Goal: Information Seeking & Learning: Learn about a topic

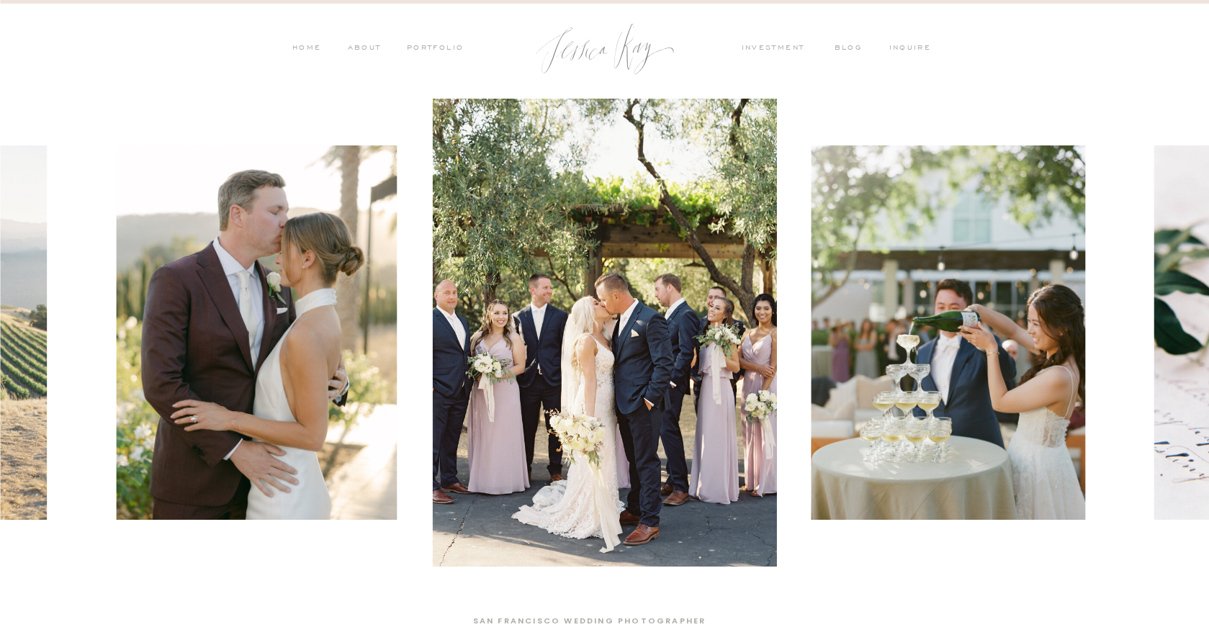
click at [847, 48] on nav "blog" at bounding box center [852, 48] width 37 height 13
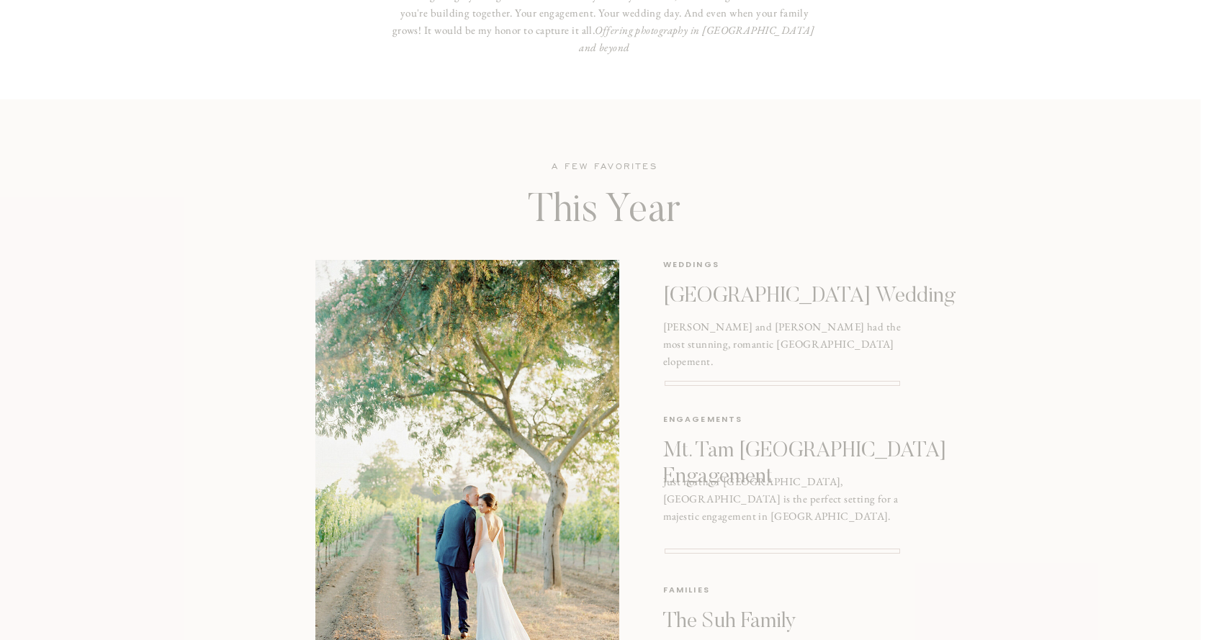
scroll to position [1720, 0]
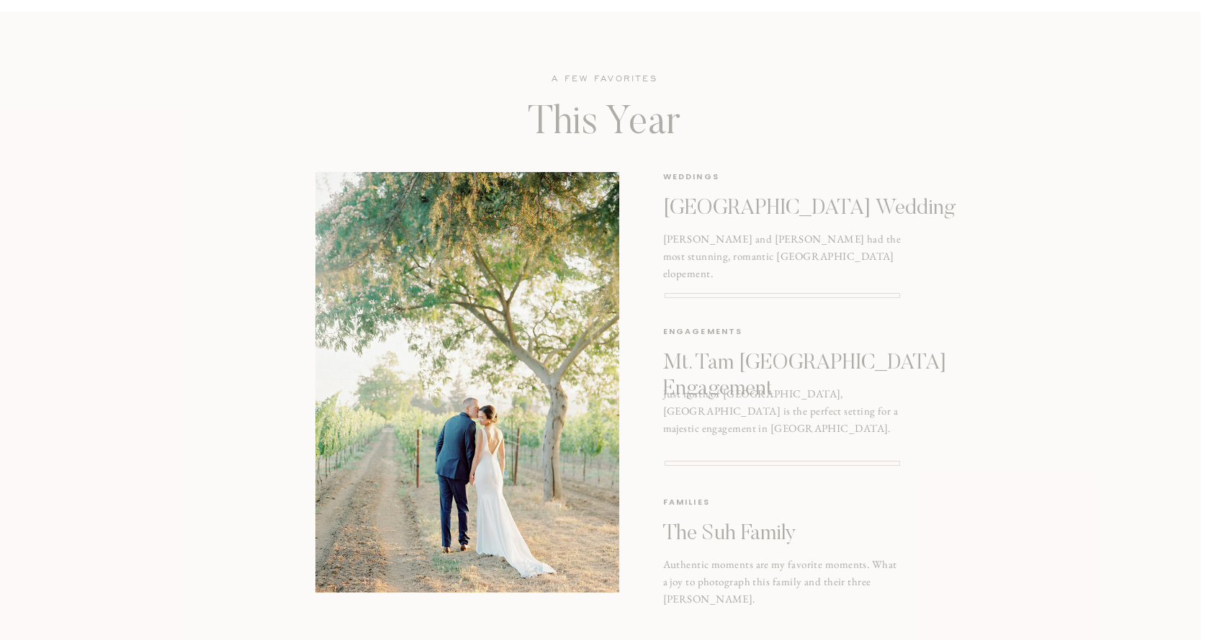
click at [702, 534] on p "The Suh Family" at bounding box center [780, 534] width 235 height 26
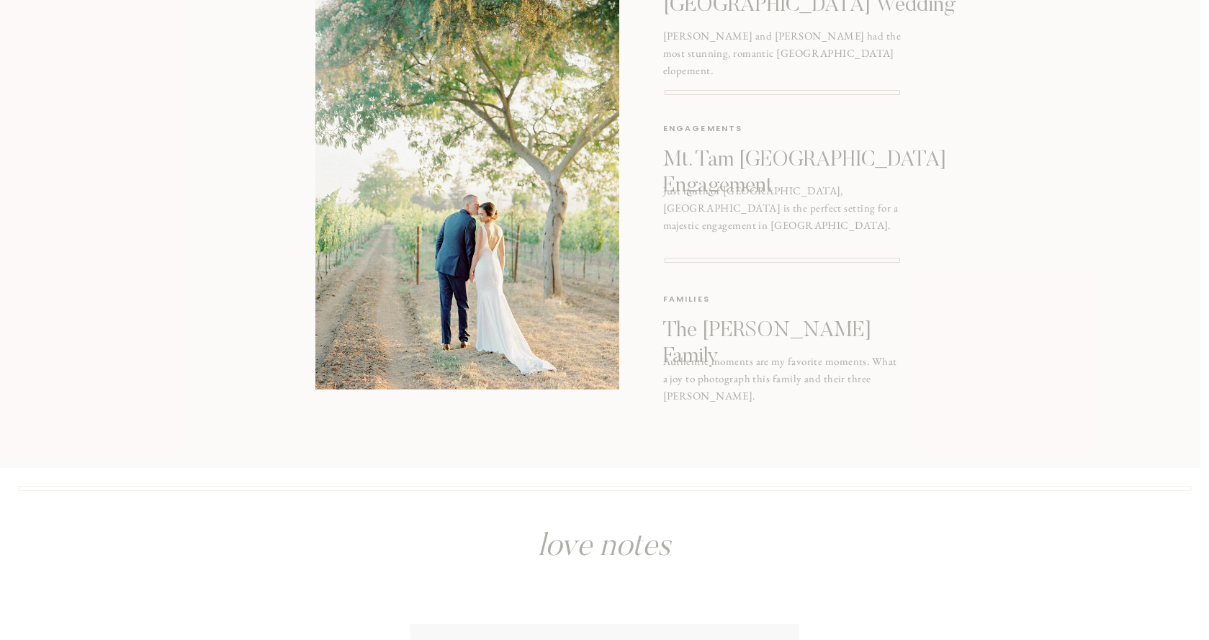
scroll to position [1896, 0]
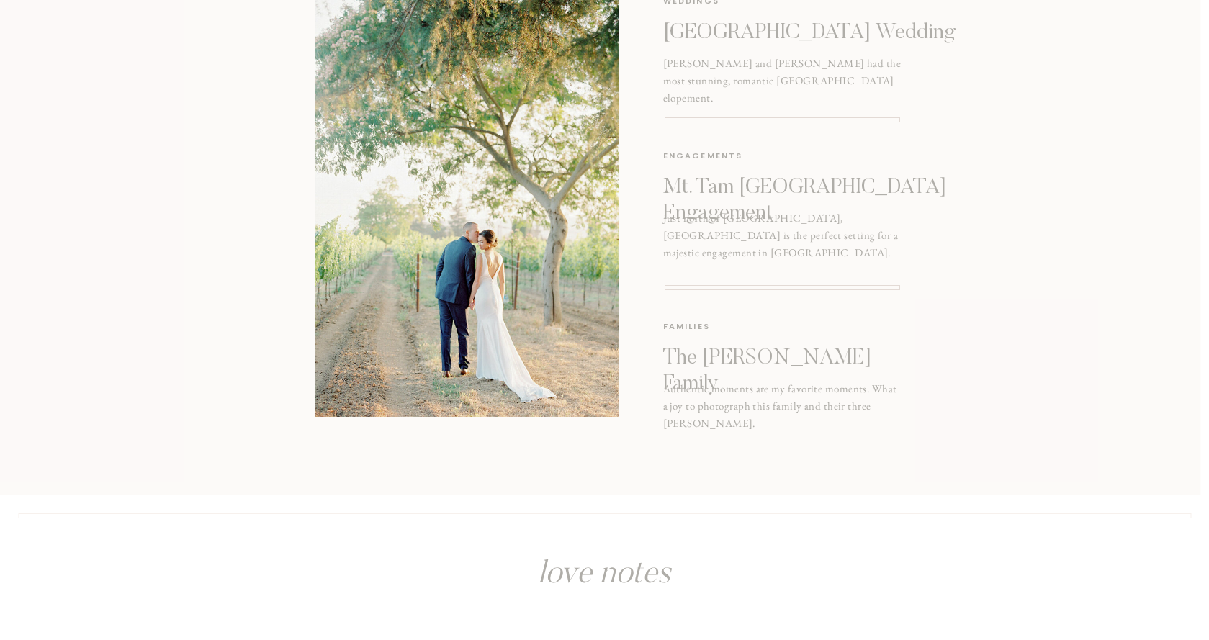
click at [775, 30] on p "[GEOGRAPHIC_DATA] Wedding" at bounding box center [822, 33] width 318 height 26
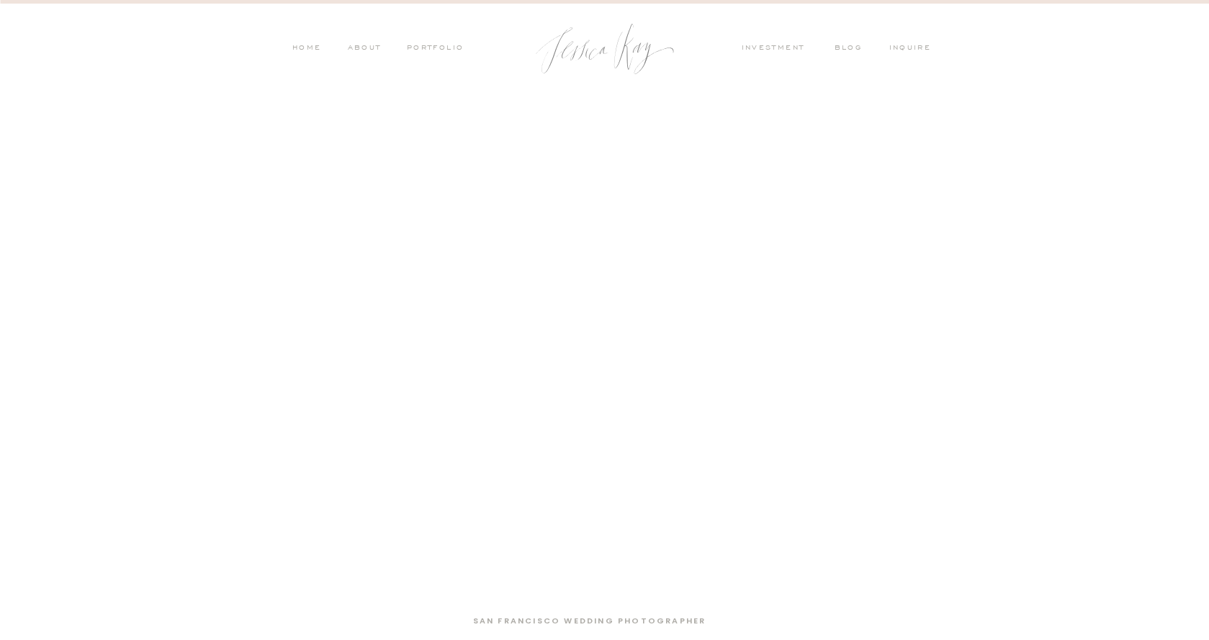
scroll to position [1896, 0]
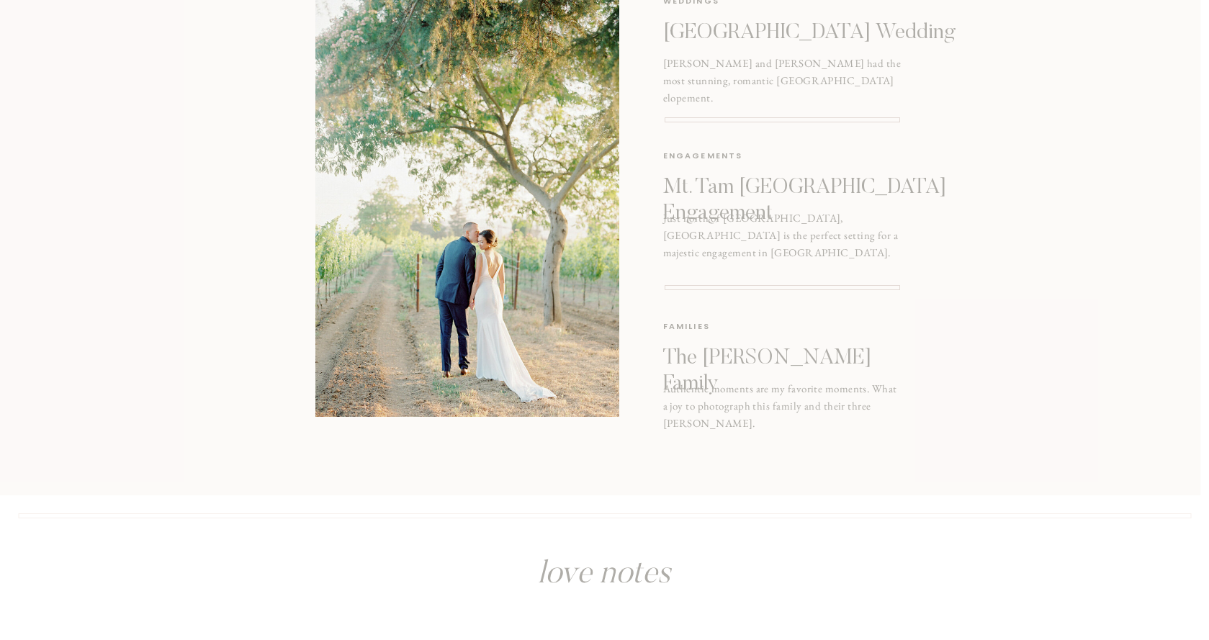
click at [805, 190] on p "Mt. Tam [GEOGRAPHIC_DATA] Engagement" at bounding box center [828, 195] width 330 height 40
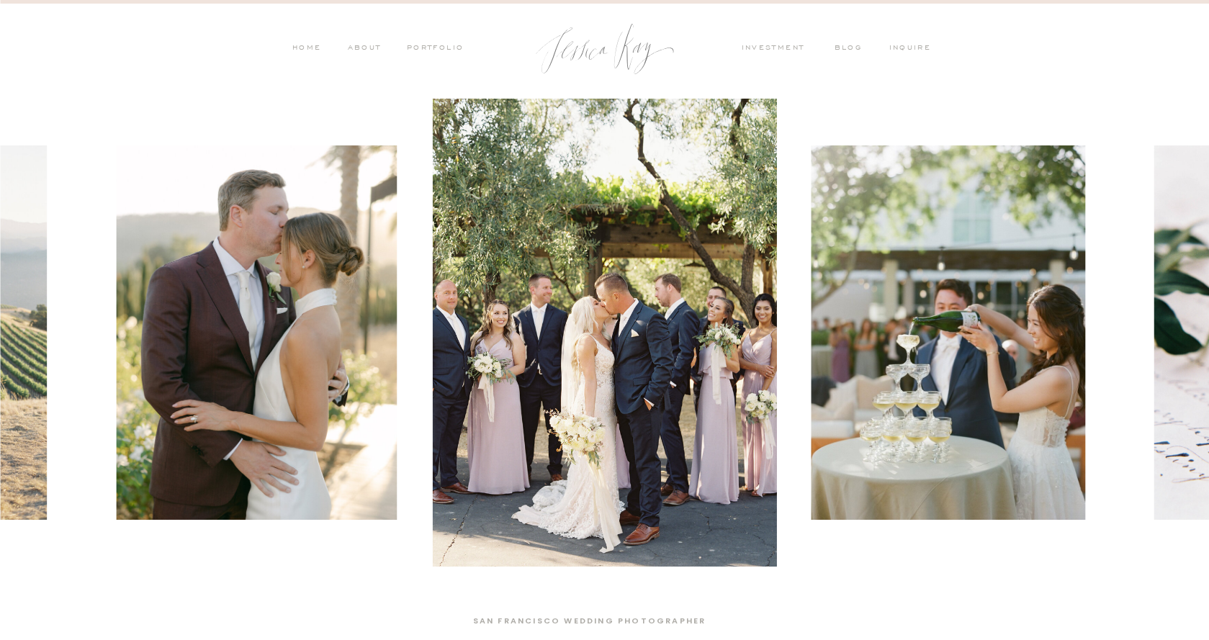
click at [849, 45] on nav "blog" at bounding box center [852, 48] width 37 height 13
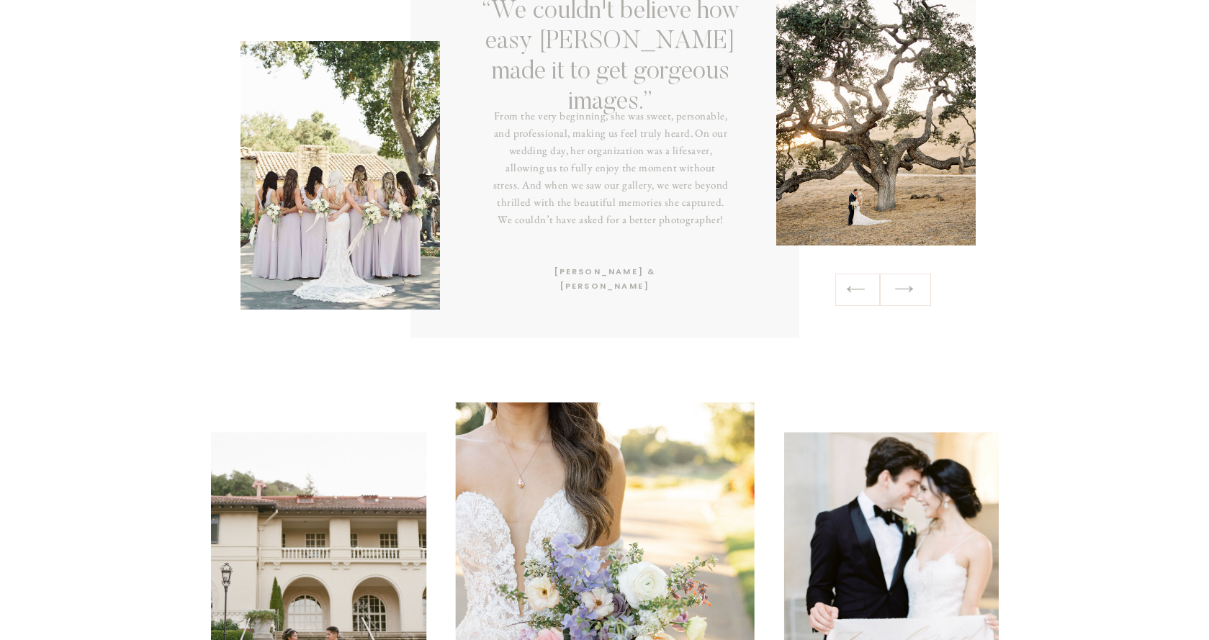
scroll to position [2362, 0]
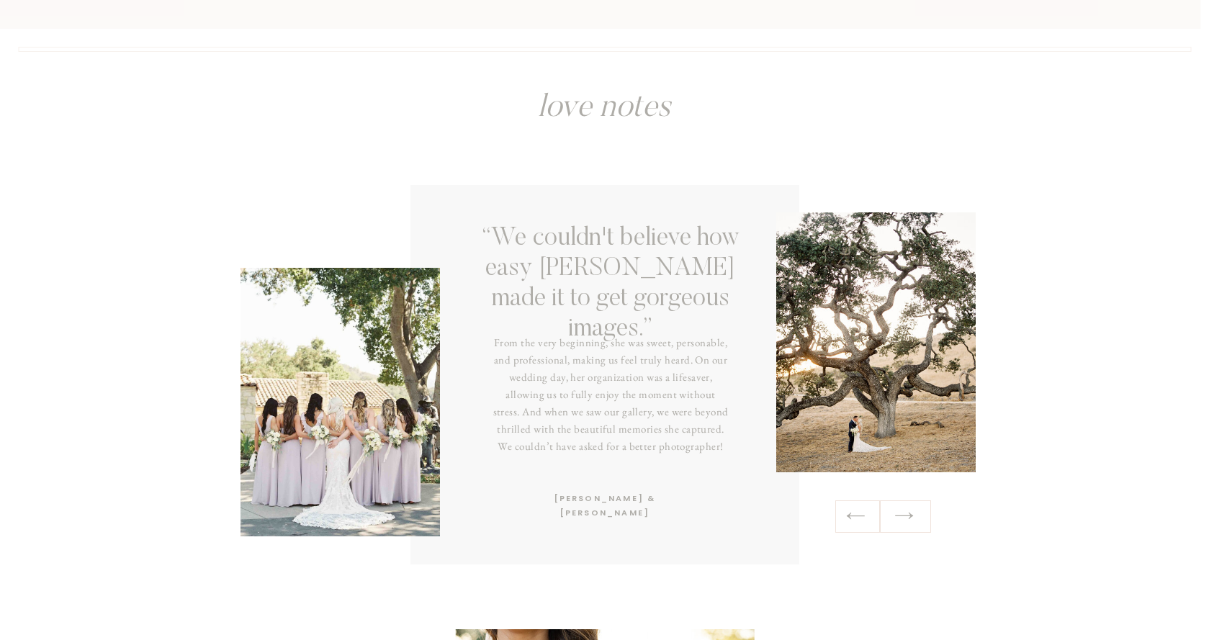
click at [912, 522] on icon at bounding box center [904, 516] width 21 height 22
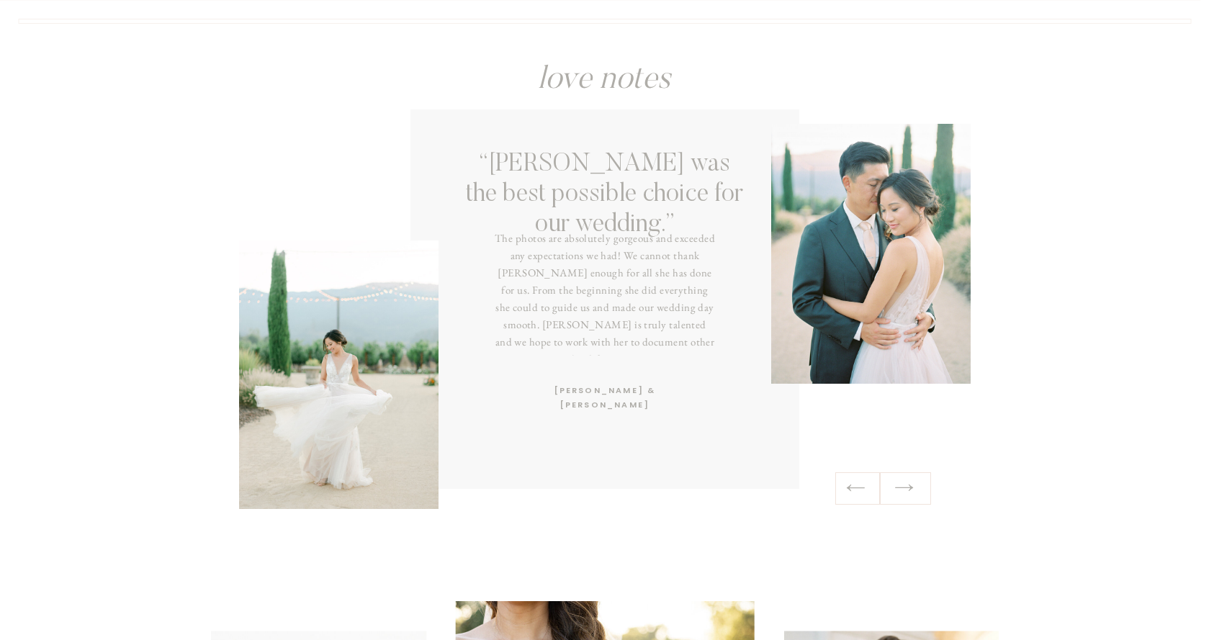
scroll to position [2391, 0]
click at [905, 483] on icon at bounding box center [904, 487] width 21 height 22
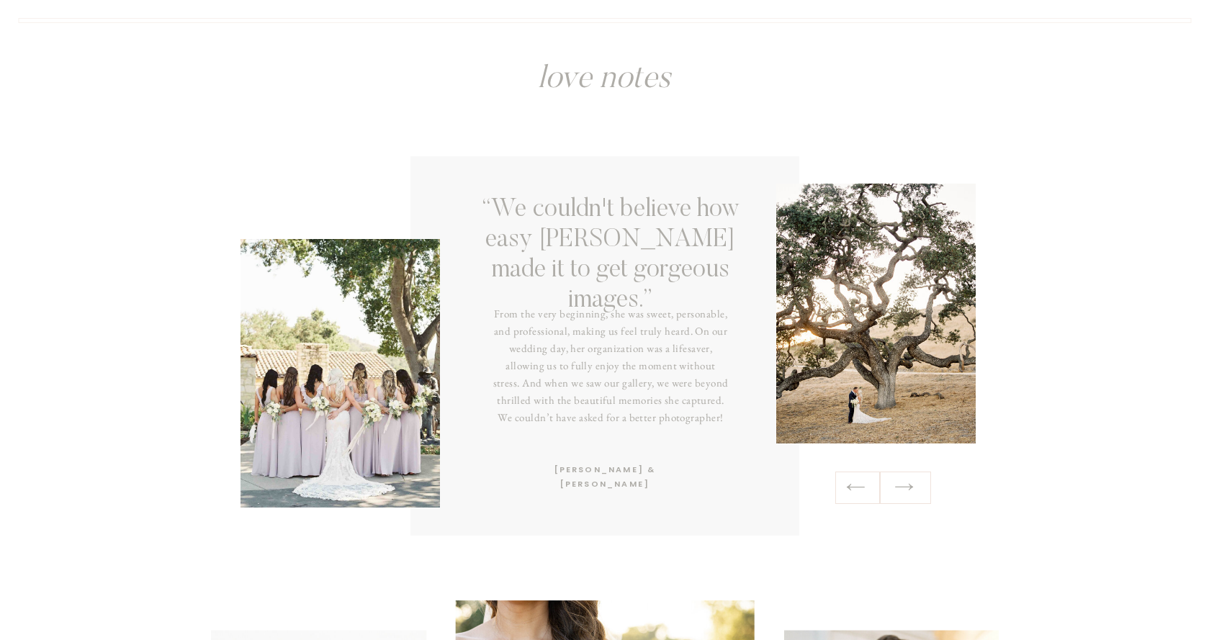
click at [905, 488] on icon at bounding box center [904, 487] width 21 height 22
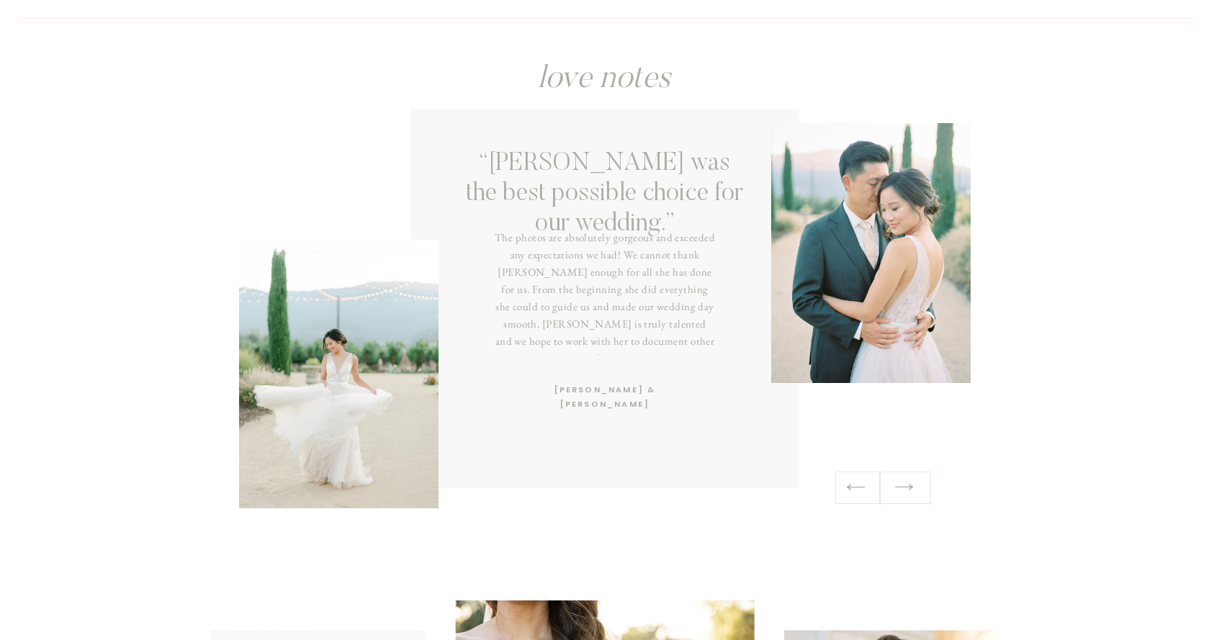
click at [905, 488] on icon at bounding box center [904, 487] width 21 height 22
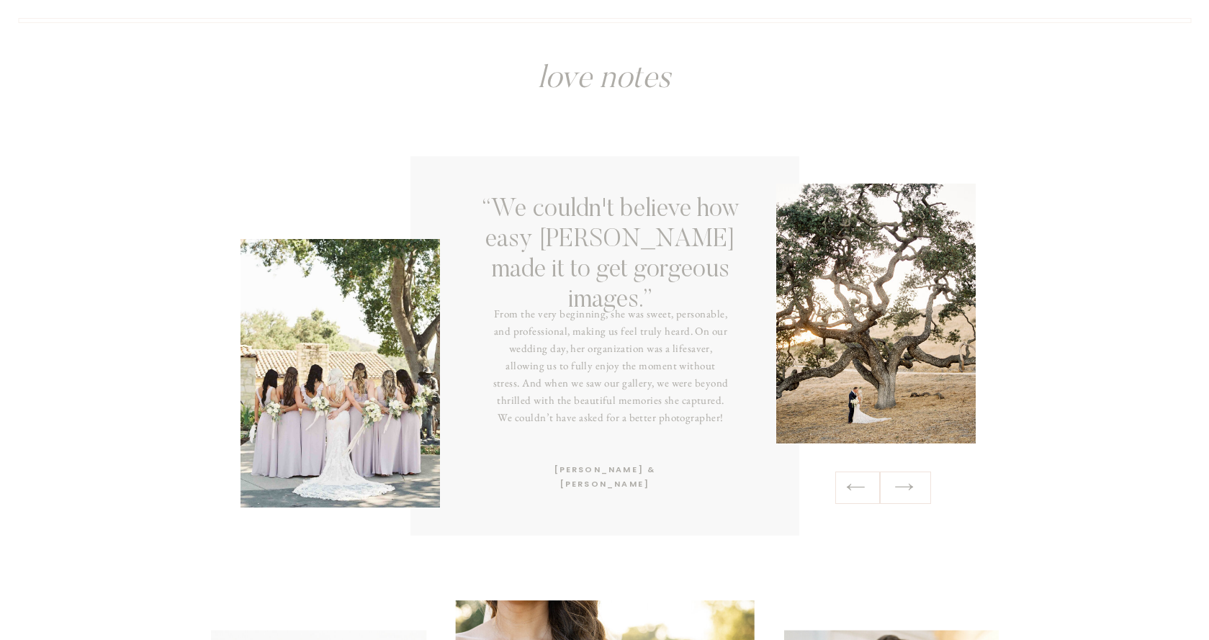
click at [905, 488] on icon at bounding box center [904, 487] width 21 height 22
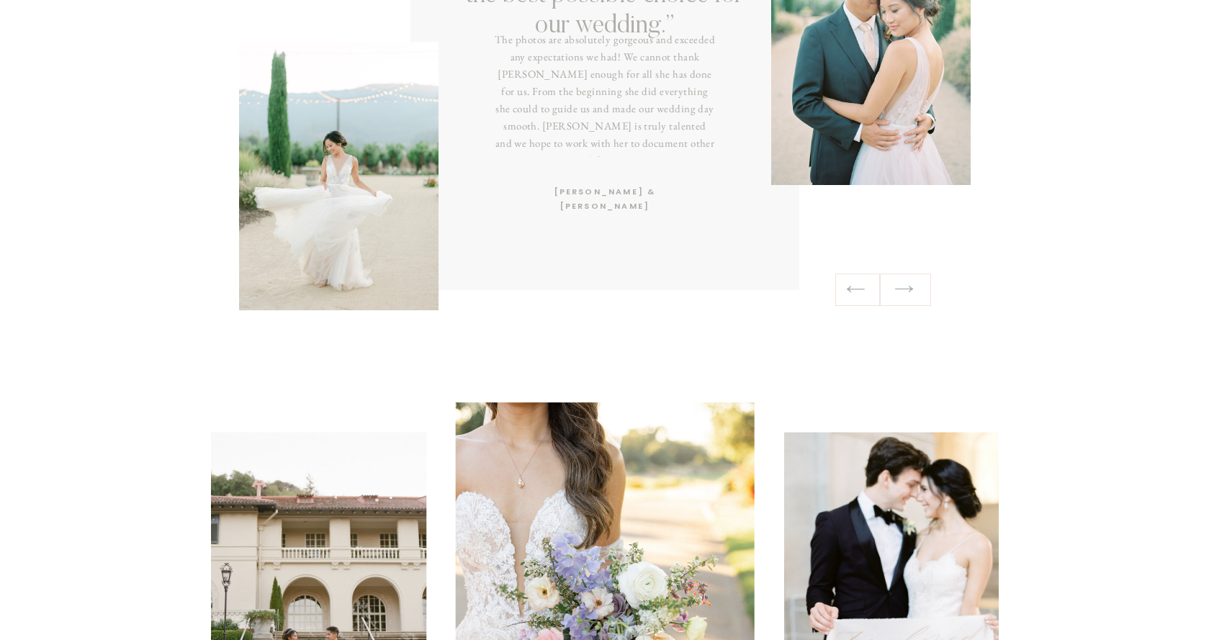
scroll to position [2953, 0]
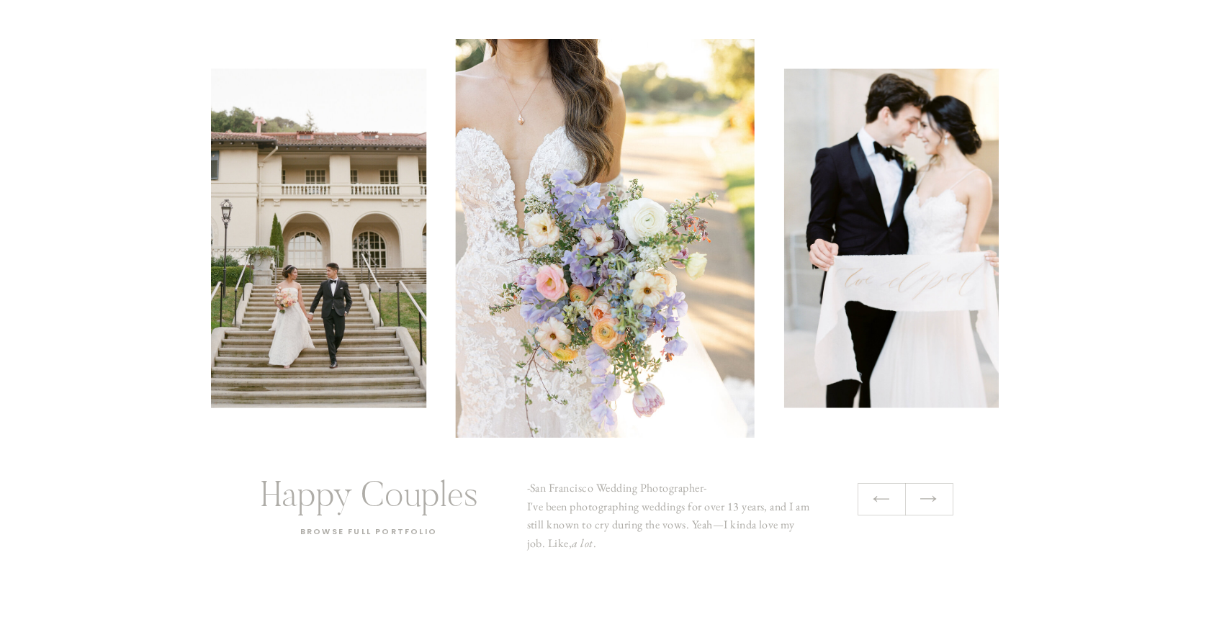
click at [937, 509] on div at bounding box center [928, 499] width 19 height 20
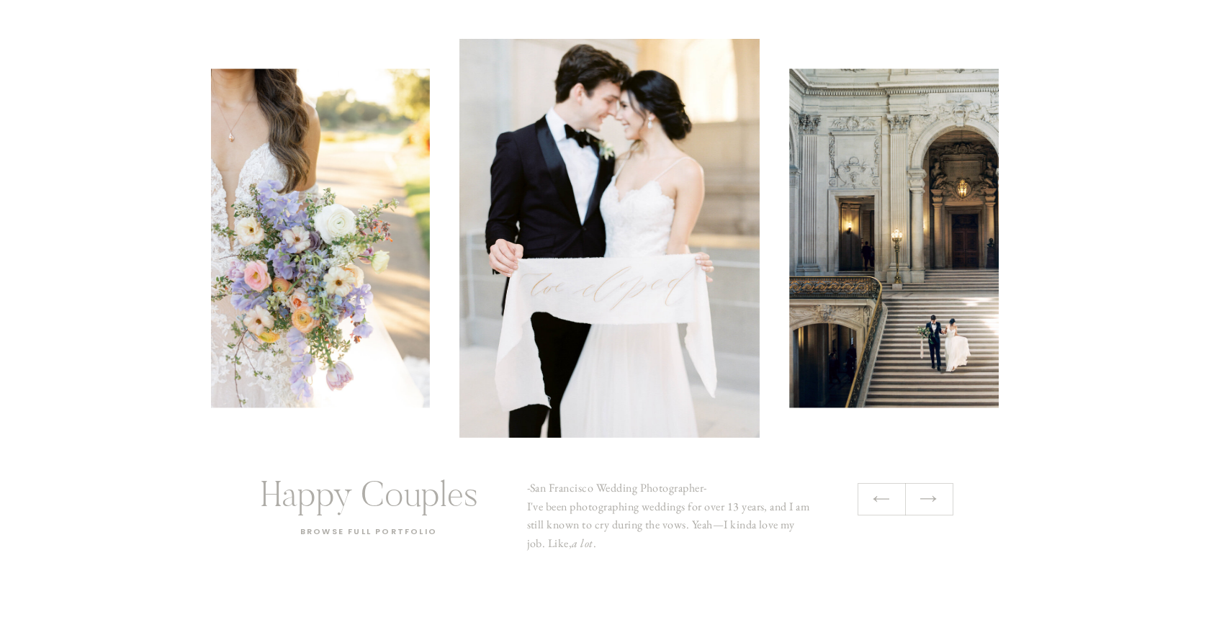
click at [932, 503] on icon at bounding box center [928, 499] width 19 height 20
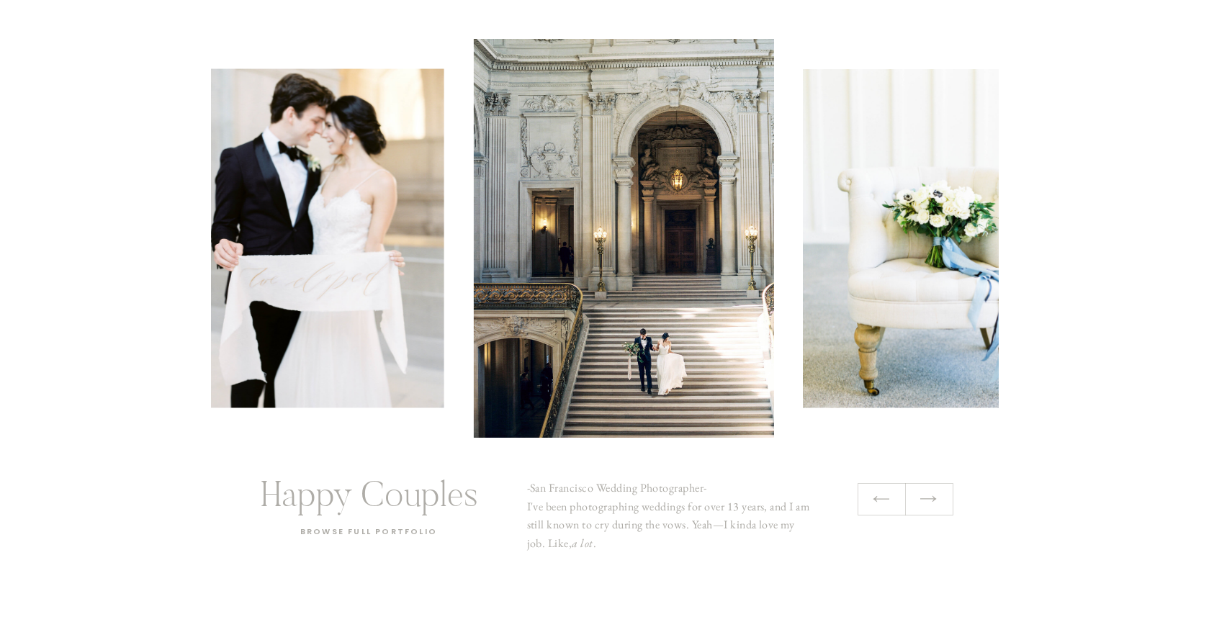
click at [932, 503] on icon at bounding box center [928, 499] width 19 height 20
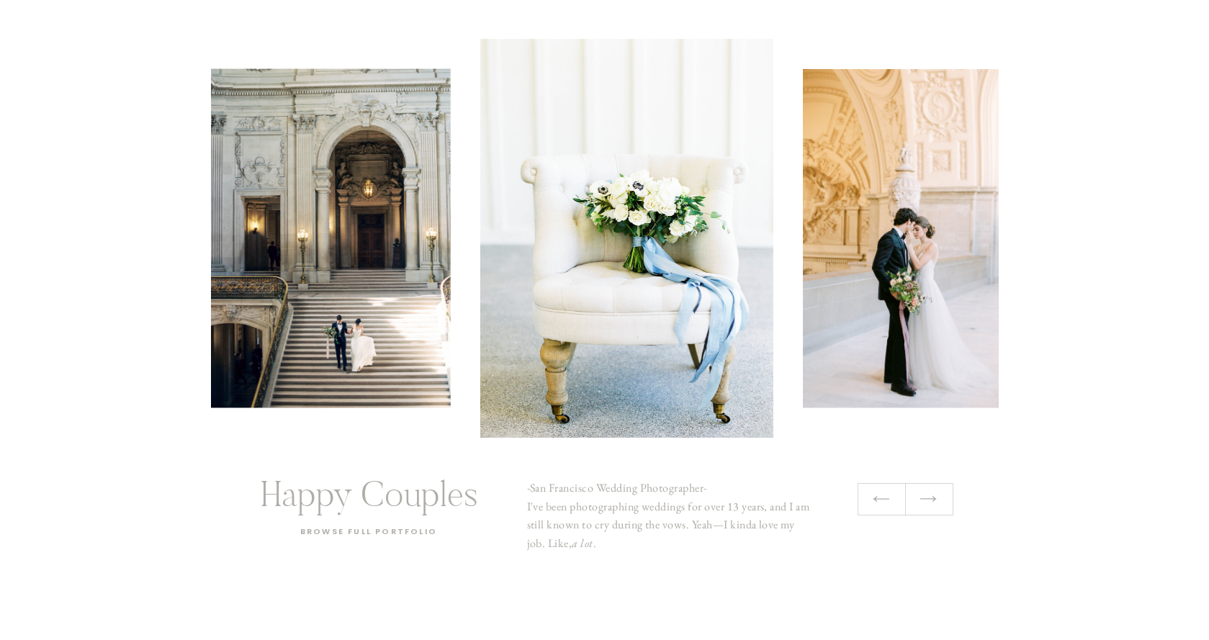
click at [932, 503] on icon at bounding box center [928, 499] width 19 height 20
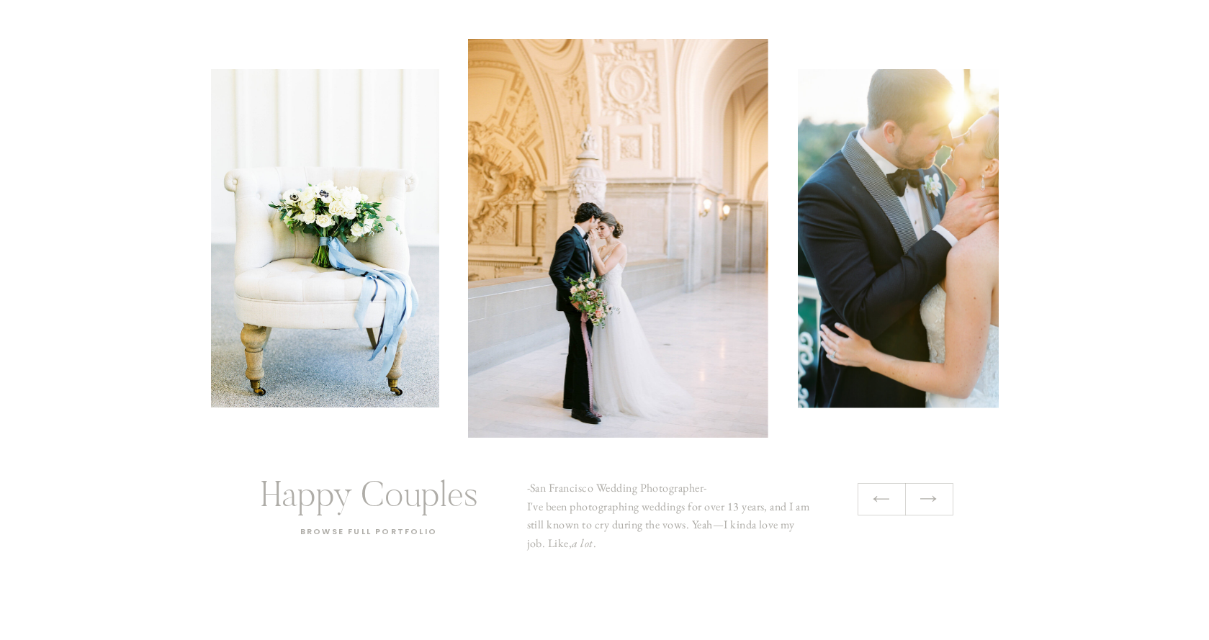
click at [932, 503] on icon at bounding box center [928, 499] width 19 height 20
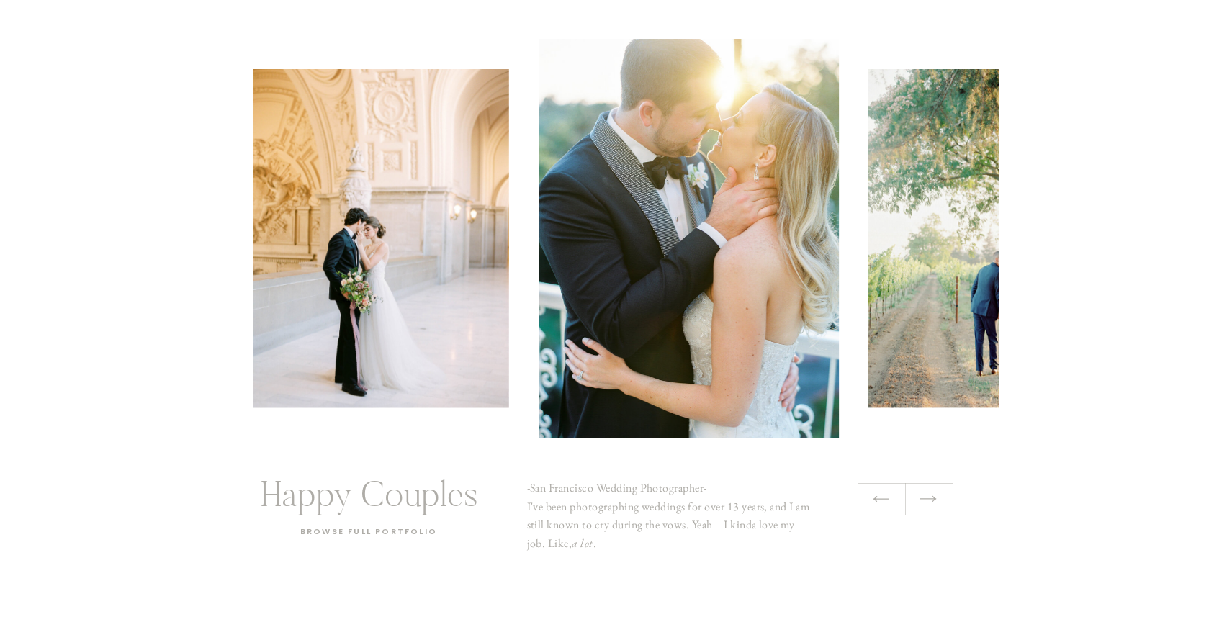
click at [932, 503] on icon at bounding box center [928, 499] width 19 height 20
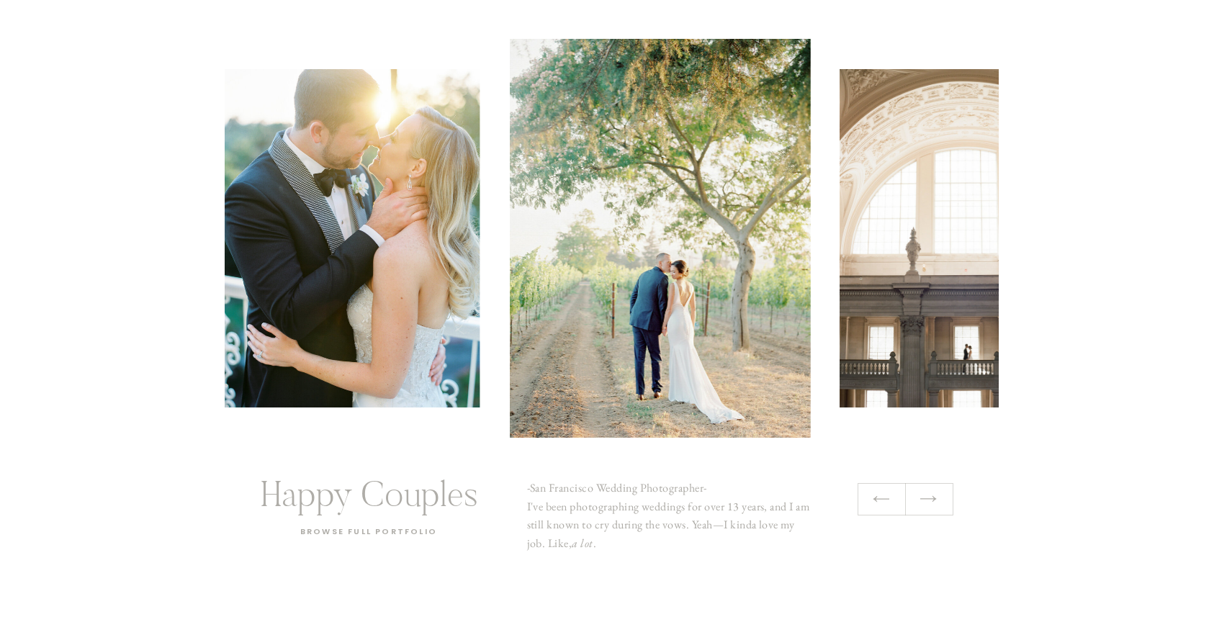
click at [932, 503] on icon at bounding box center [928, 499] width 19 height 20
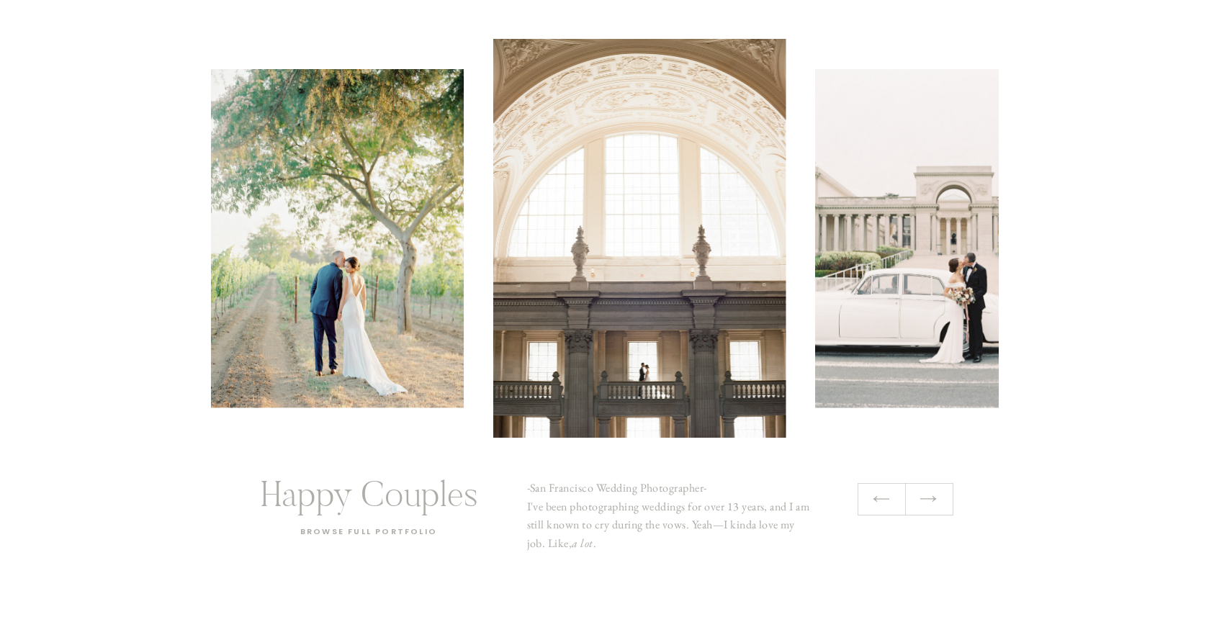
click at [932, 503] on icon at bounding box center [928, 499] width 19 height 20
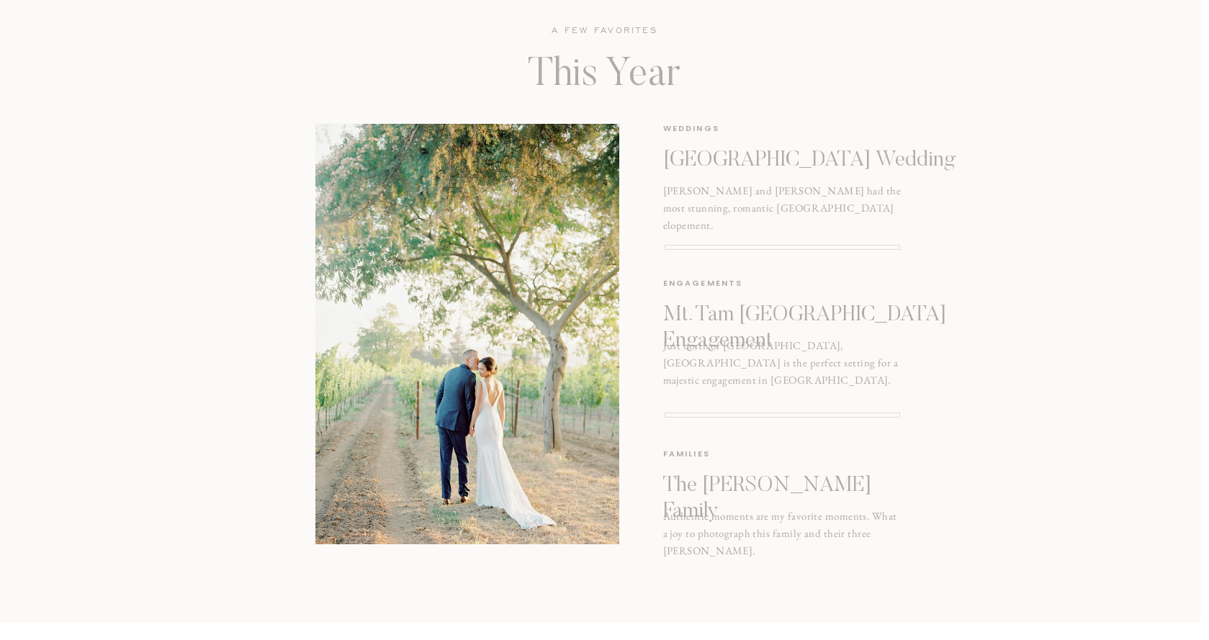
scroll to position [1622, 0]
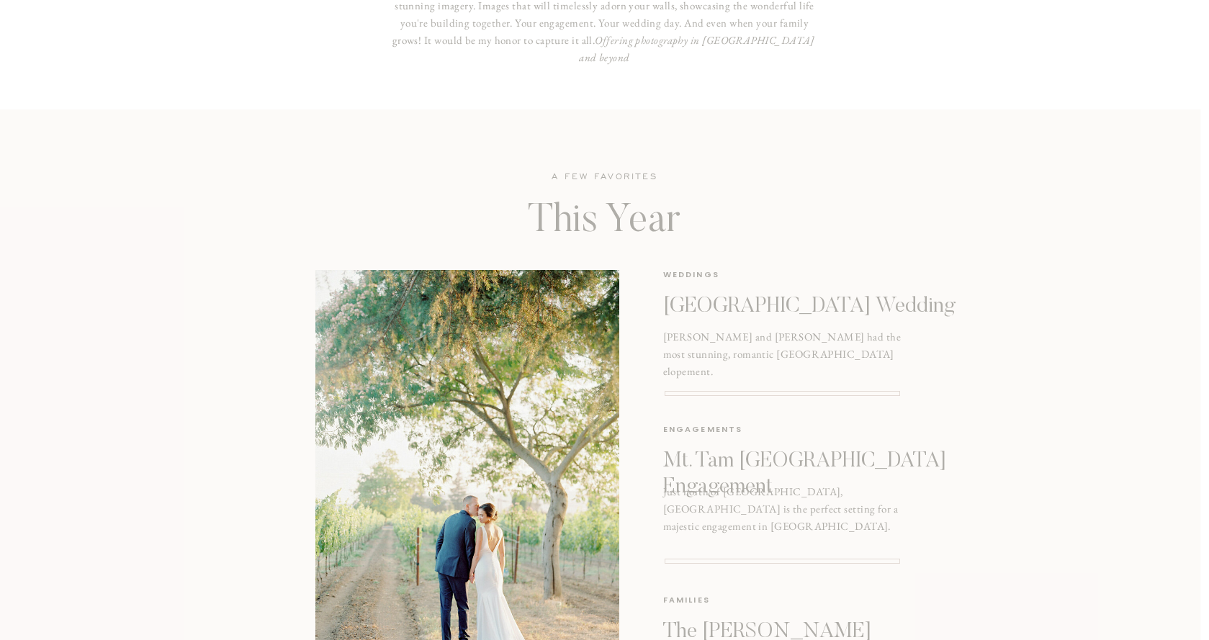
click at [790, 301] on p "[GEOGRAPHIC_DATA] Wedding" at bounding box center [822, 307] width 318 height 26
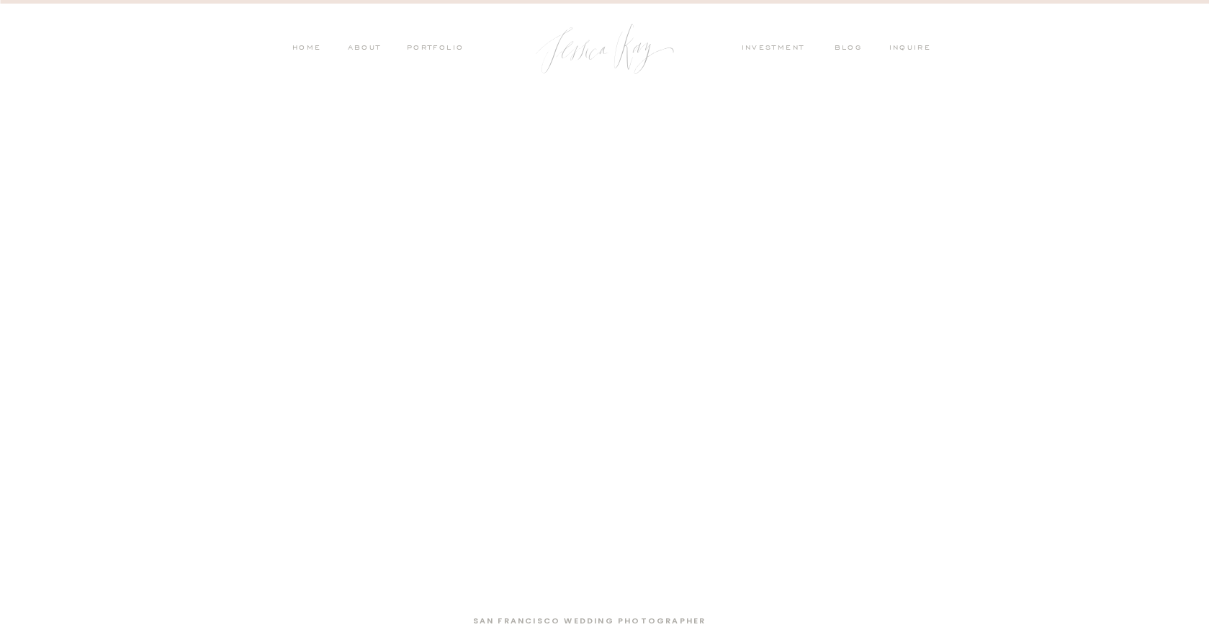
scroll to position [1622, 0]
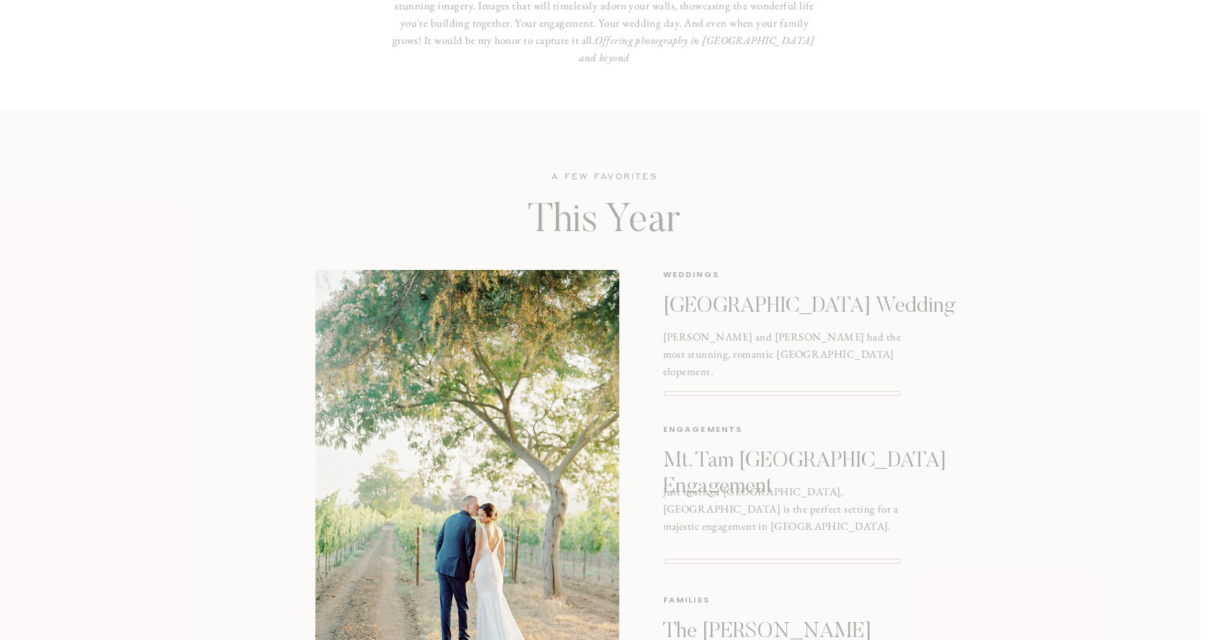
click at [726, 305] on p "[GEOGRAPHIC_DATA] Wedding" at bounding box center [822, 307] width 318 height 26
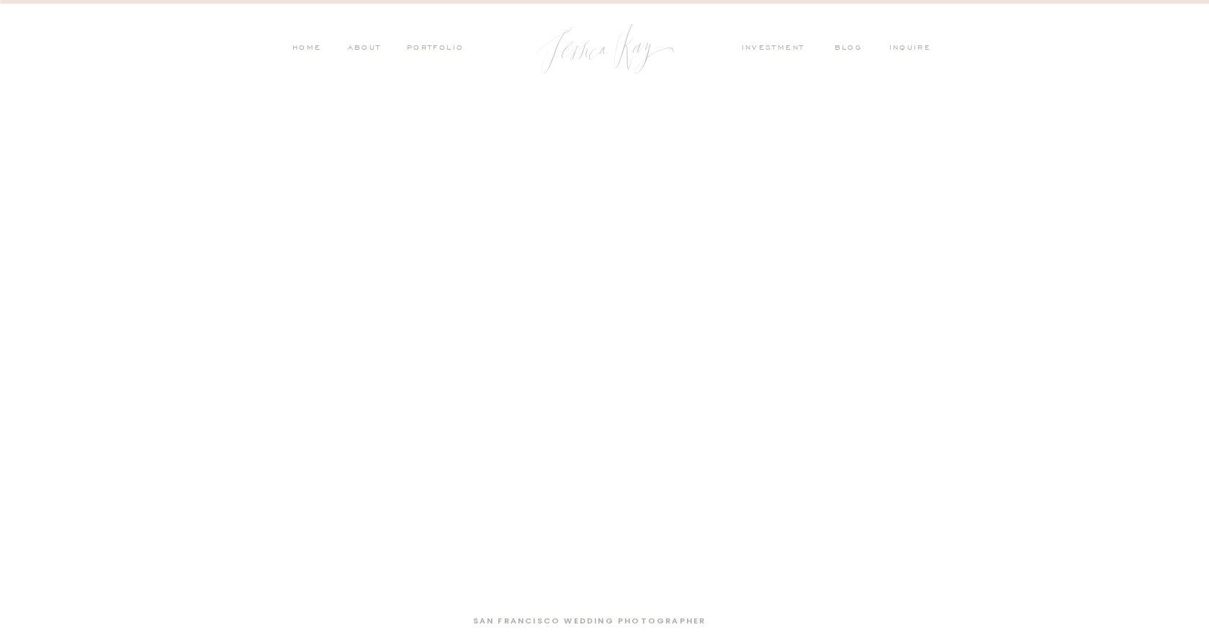
scroll to position [1622, 0]
